Goal: Information Seeking & Learning: Learn about a topic

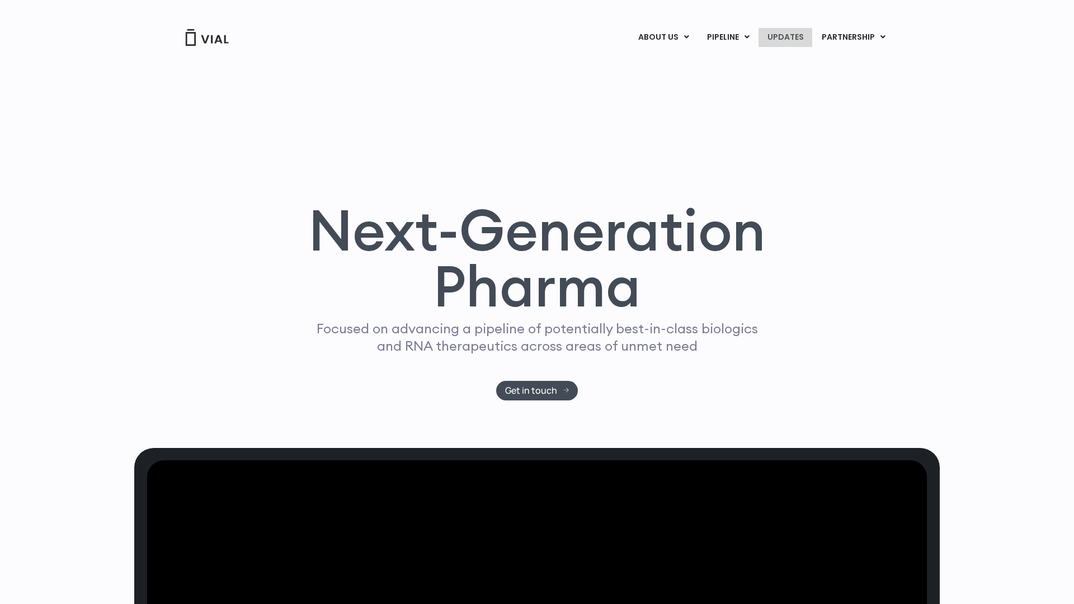
click at [782, 35] on link "UPDATES" at bounding box center [785, 37] width 54 height 19
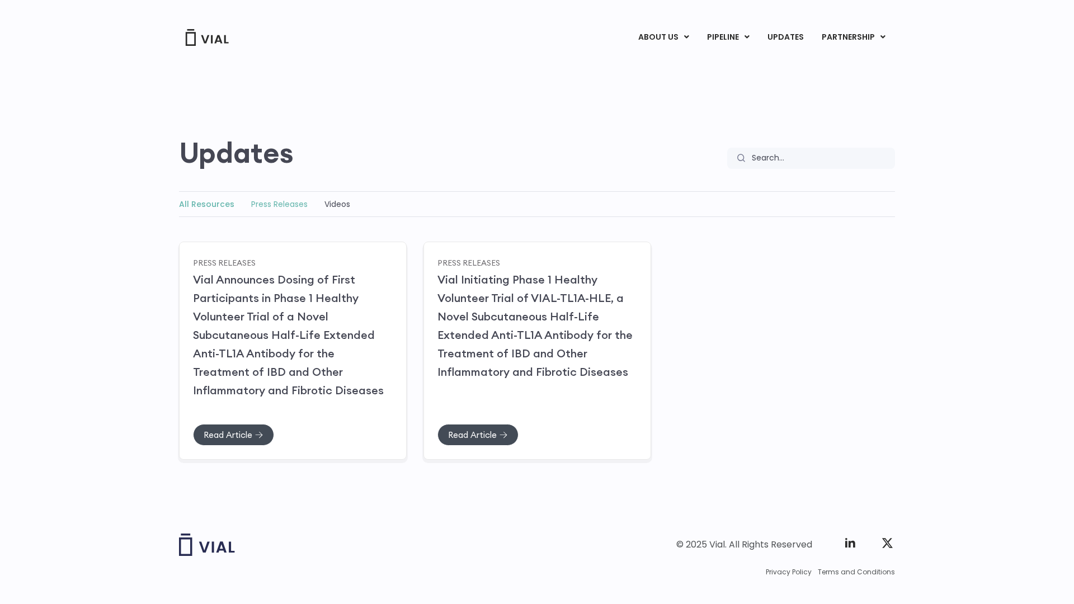
click at [273, 200] on link "Press Releases" at bounding box center [279, 203] width 56 height 11
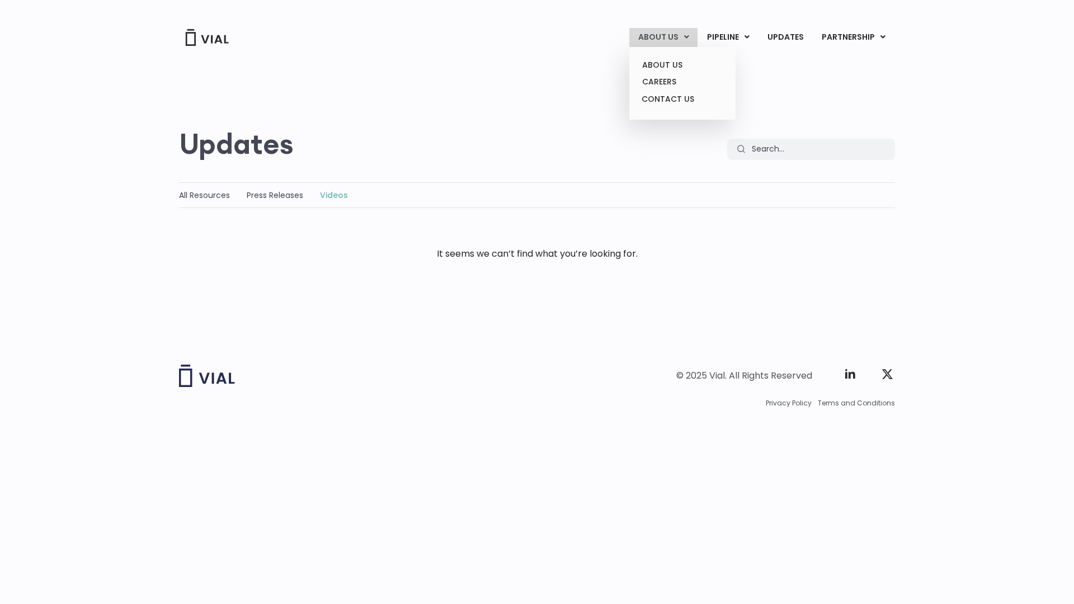
click at [657, 37] on link "ABOUT US" at bounding box center [663, 37] width 68 height 19
click at [656, 65] on link "ABOUT US" at bounding box center [682, 64] width 98 height 17
